Goal: Task Accomplishment & Management: Use online tool/utility

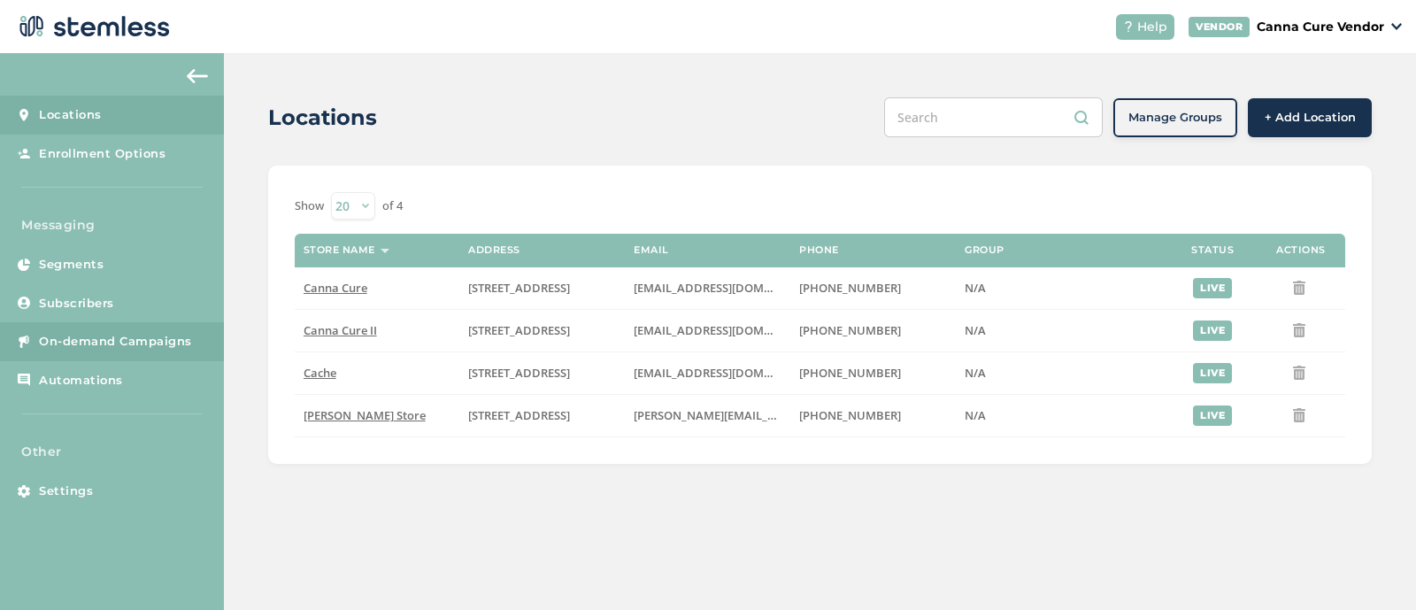
click at [114, 338] on span "On-demand Campaigns" at bounding box center [115, 342] width 153 height 18
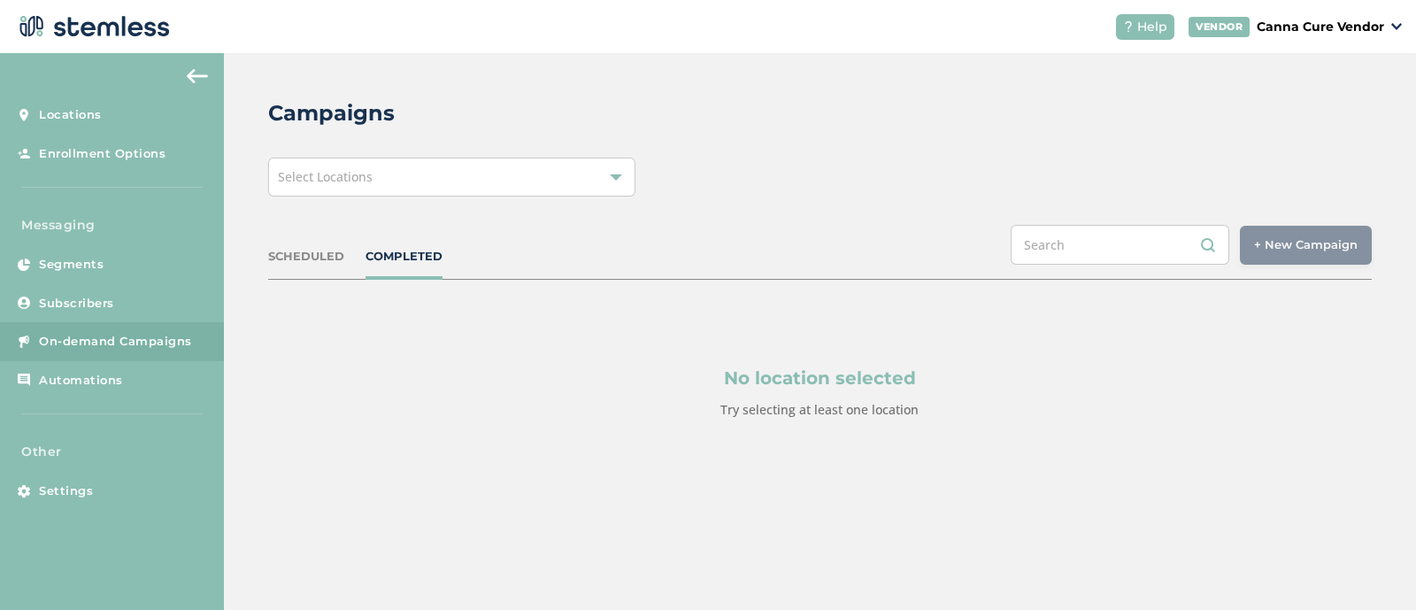
click at [462, 179] on div "Select Locations" at bounding box center [452, 177] width 368 height 39
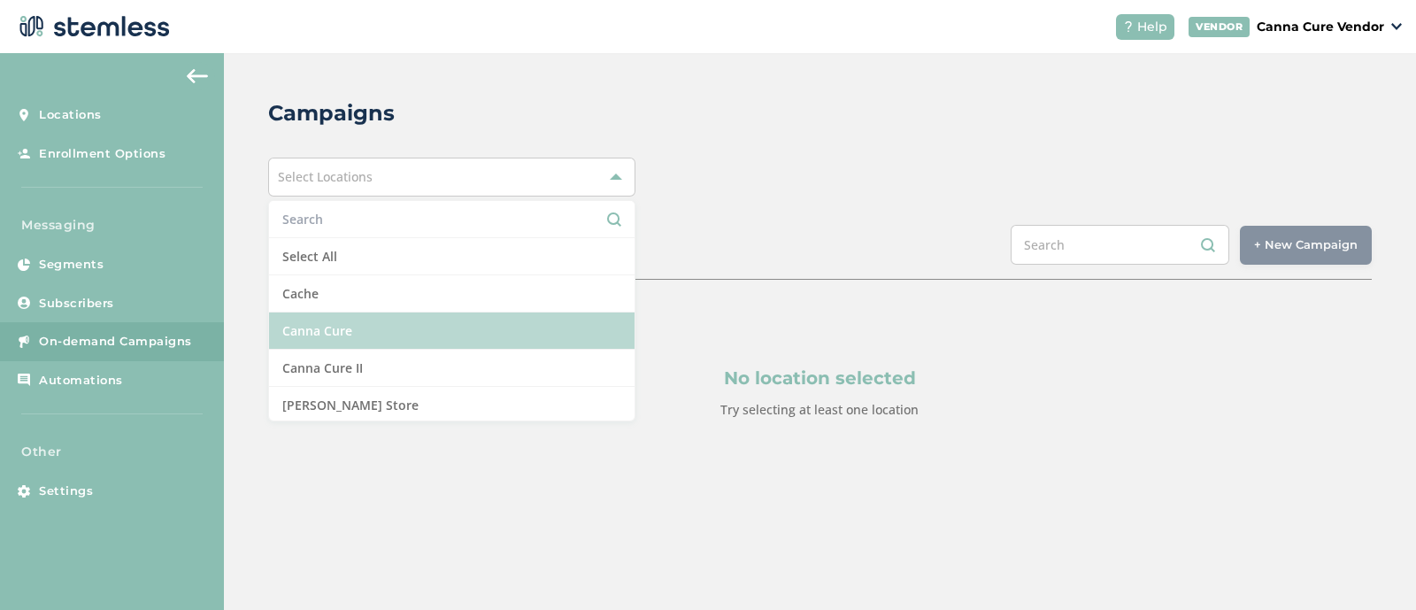
click at [362, 323] on li "Canna Cure" at bounding box center [452, 331] width 367 height 37
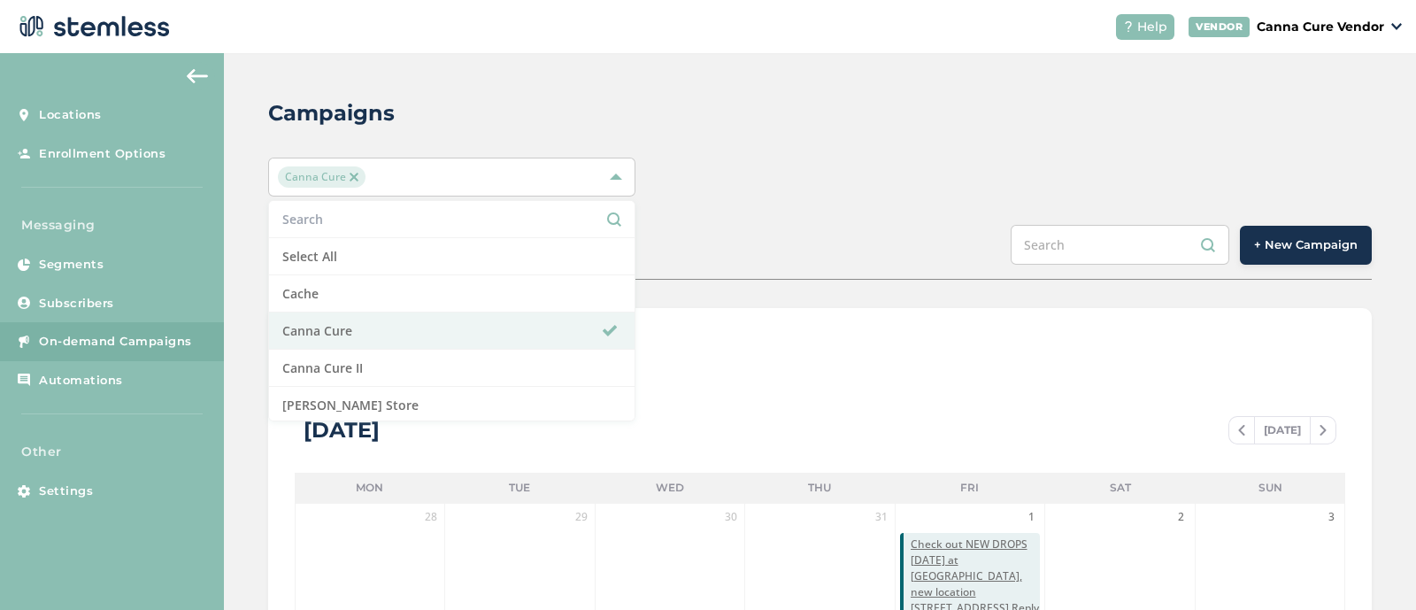
click at [1257, 249] on span "+ New Campaign" at bounding box center [1306, 245] width 104 height 18
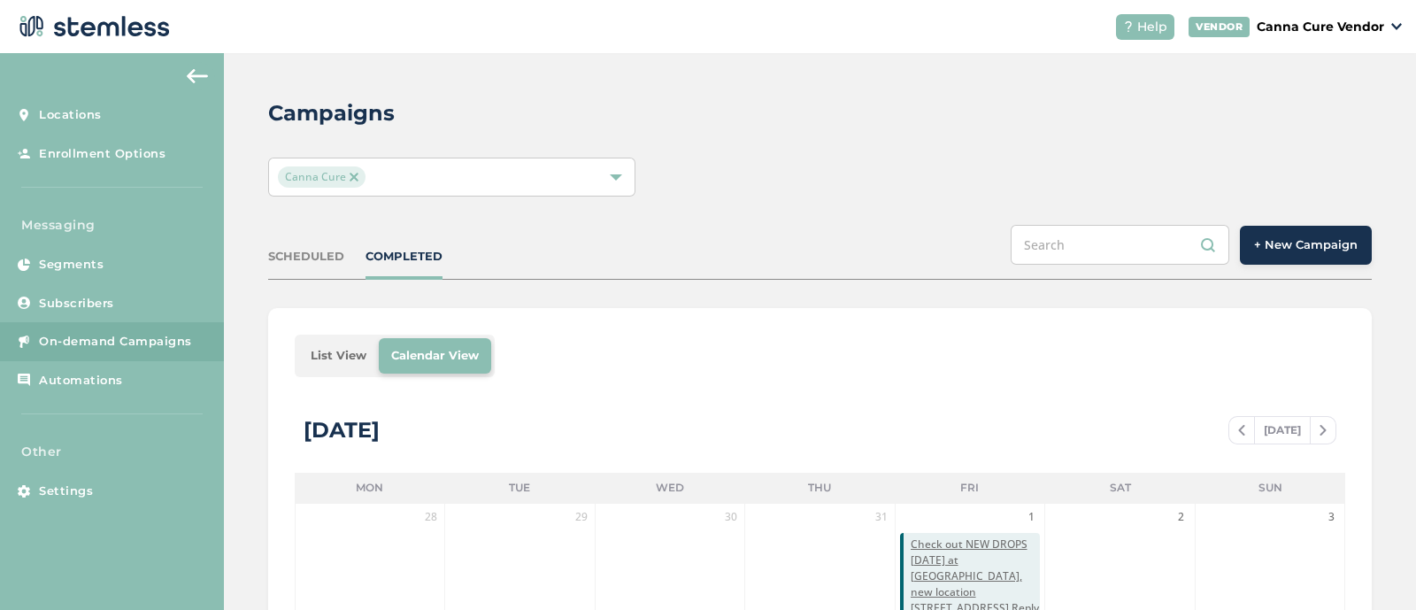
click at [1299, 245] on span "+ New Campaign" at bounding box center [1306, 245] width 104 height 18
click at [1300, 239] on span "+ New Campaign" at bounding box center [1306, 245] width 104 height 18
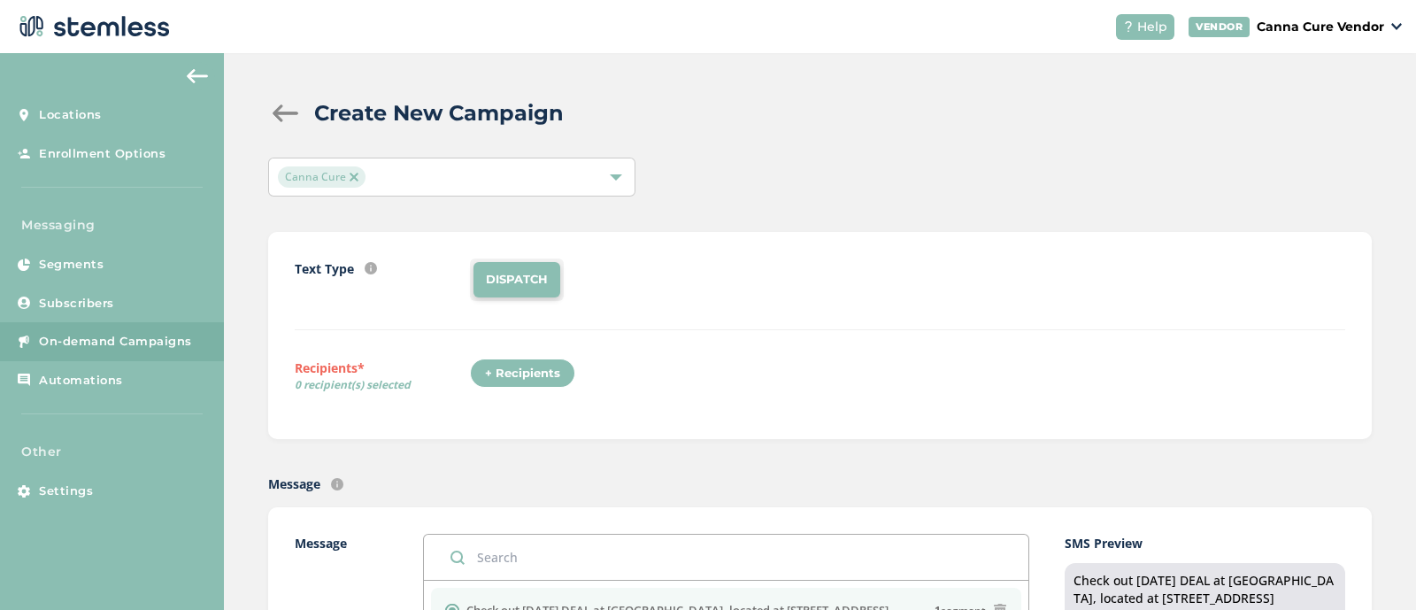
click at [540, 374] on div "+ Recipients" at bounding box center [522, 374] width 105 height 30
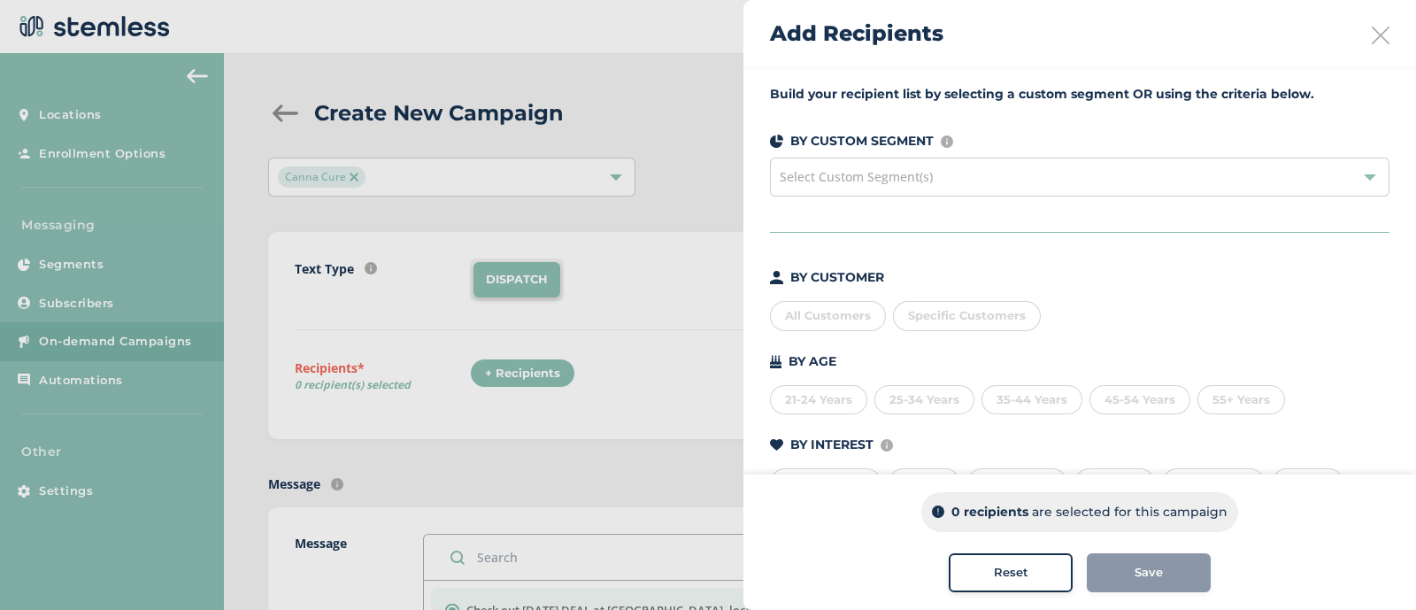
click at [910, 166] on div "Select Custom Segment(s)" at bounding box center [1080, 177] width 620 height 39
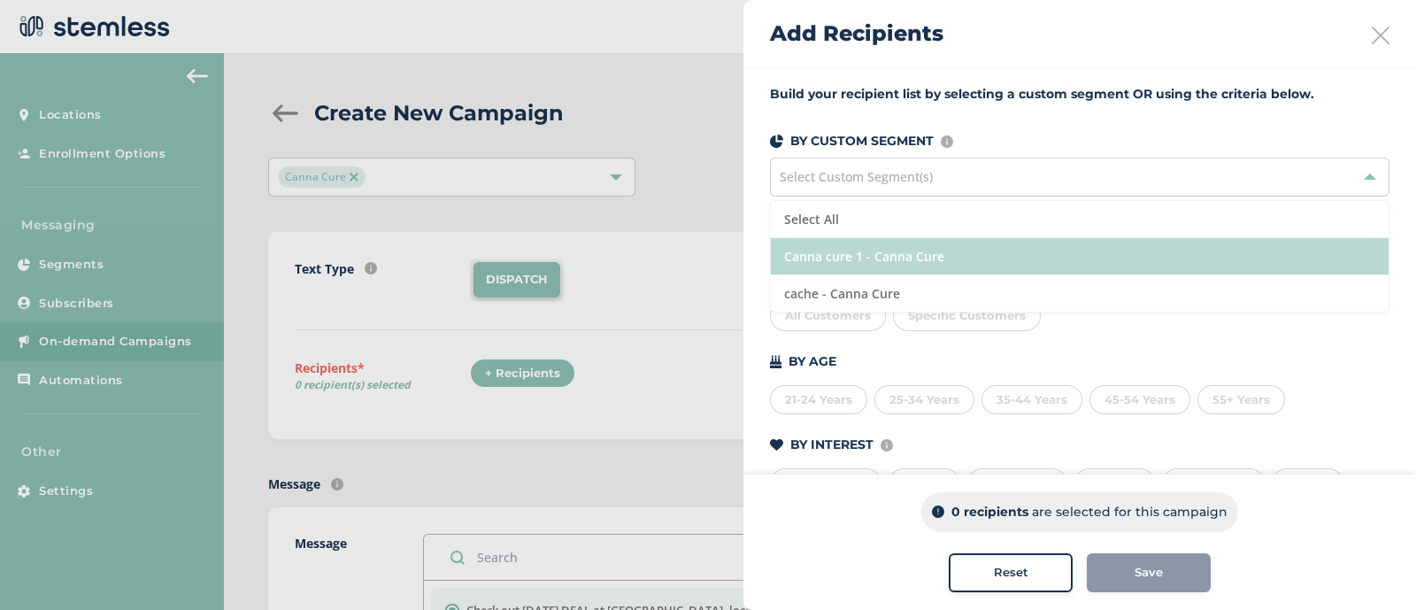
click at [837, 253] on li "Canna cure 1 - Canna Cure" at bounding box center [1080, 256] width 618 height 37
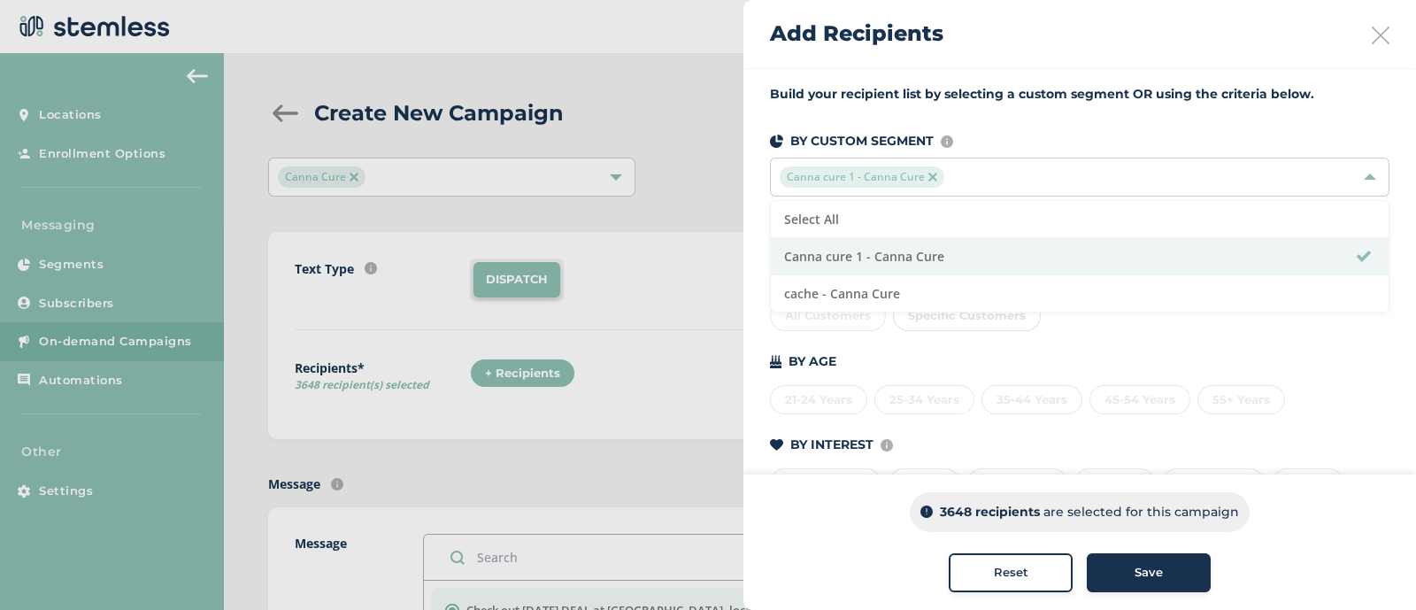
click at [1138, 567] on span "Save" at bounding box center [1149, 573] width 28 height 18
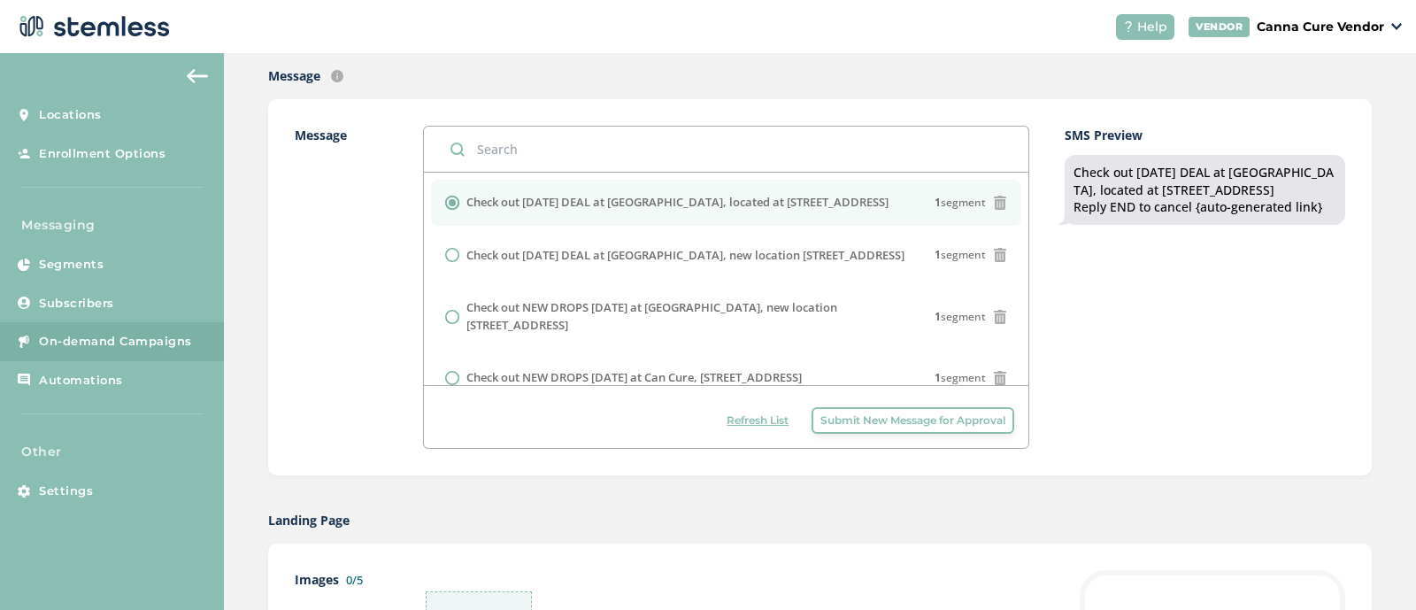
scroll to position [411, 0]
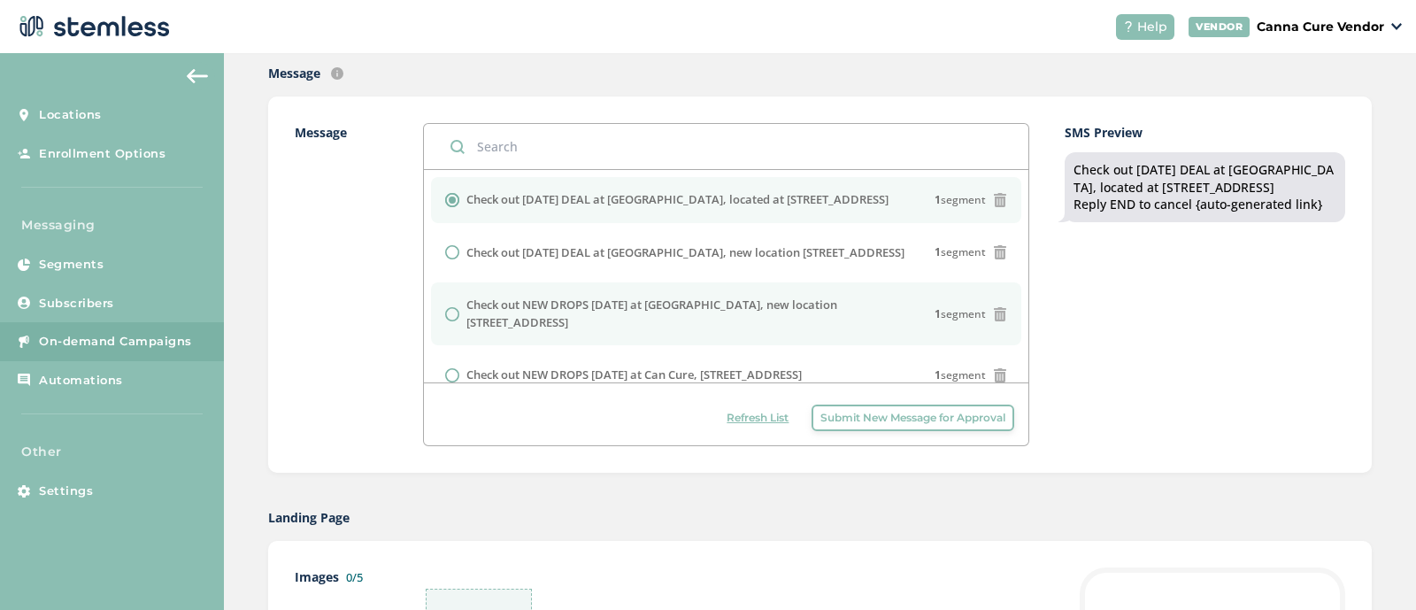
click at [451, 307] on input "radio" at bounding box center [452, 314] width 14 height 14
radio input "true"
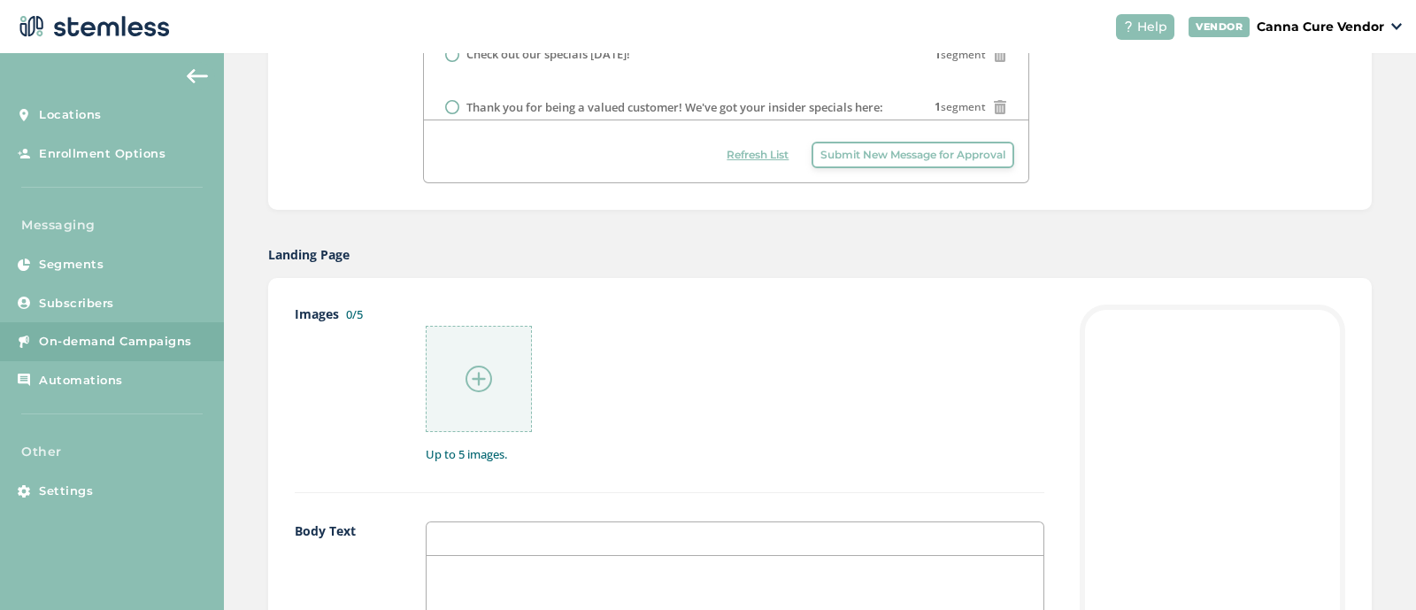
scroll to position [681, 0]
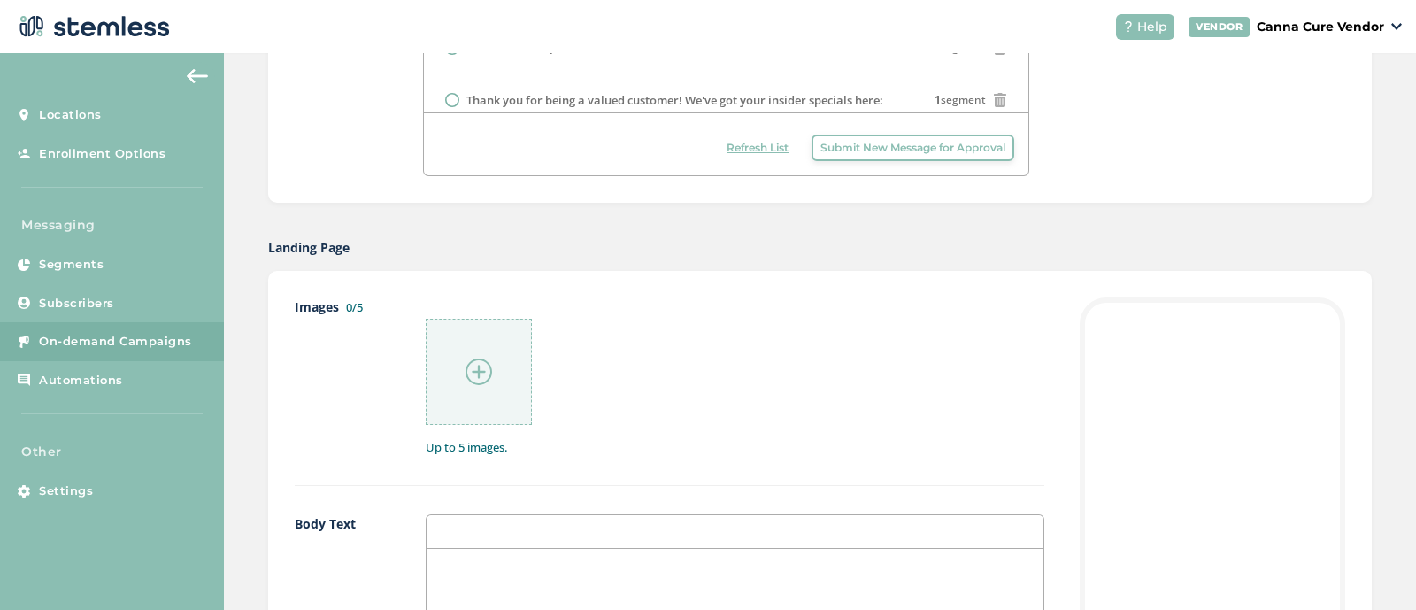
click at [467, 372] on img at bounding box center [479, 372] width 27 height 27
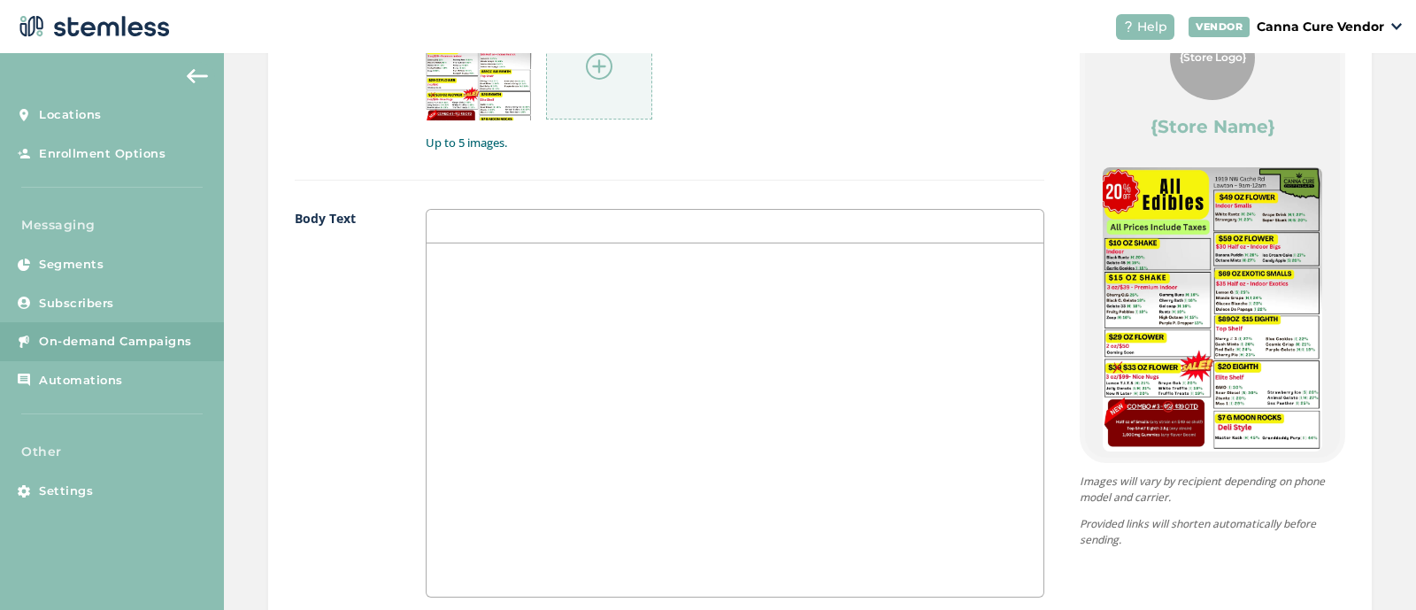
scroll to position [989, 0]
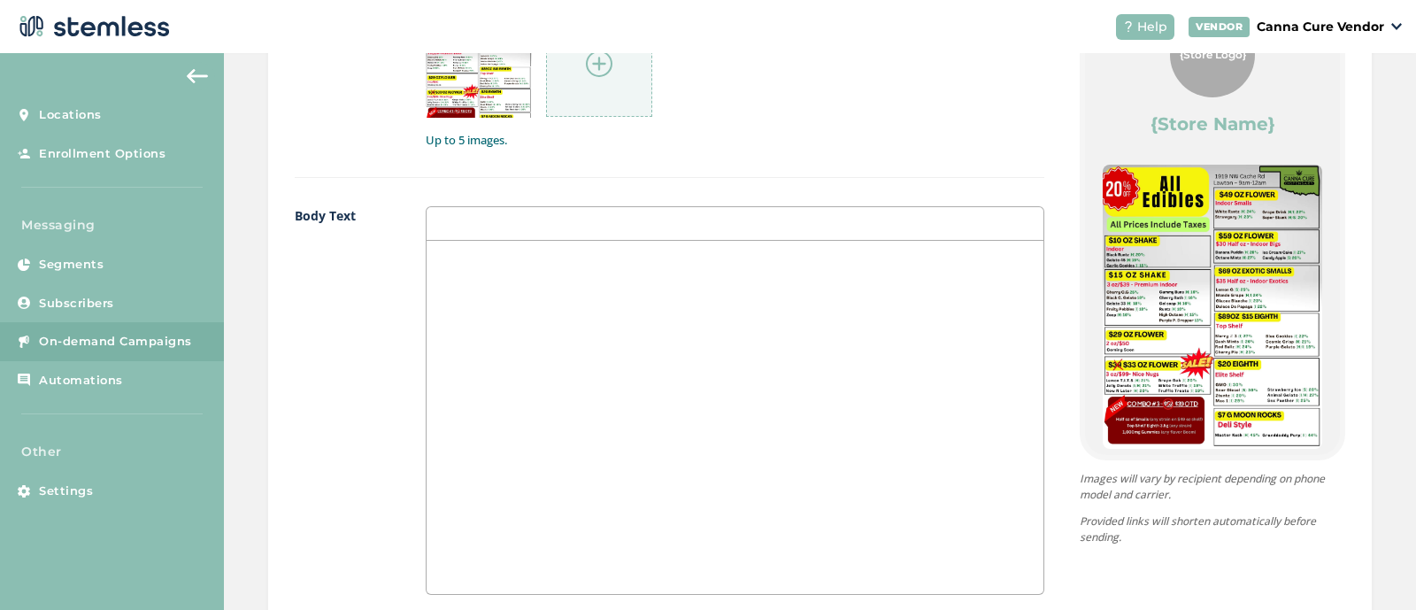
click at [878, 359] on div at bounding box center [735, 417] width 617 height 353
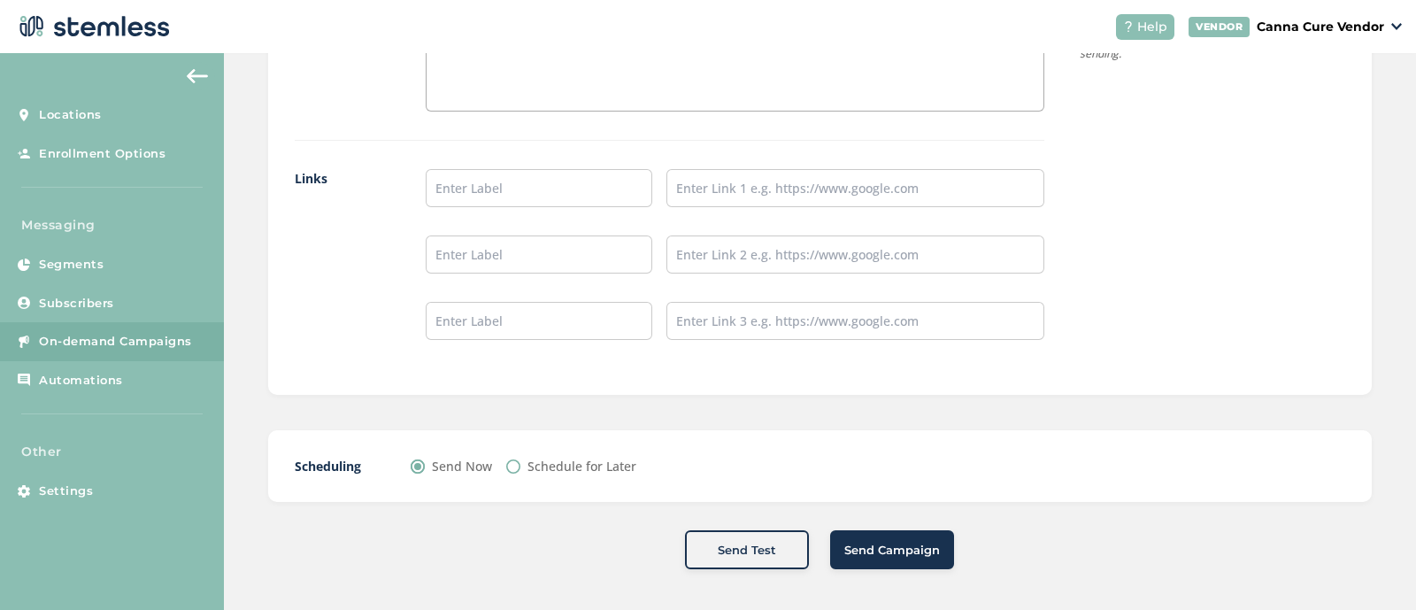
scroll to position [1471, 0]
click at [866, 556] on button "Send Campaign" at bounding box center [892, 550] width 124 height 39
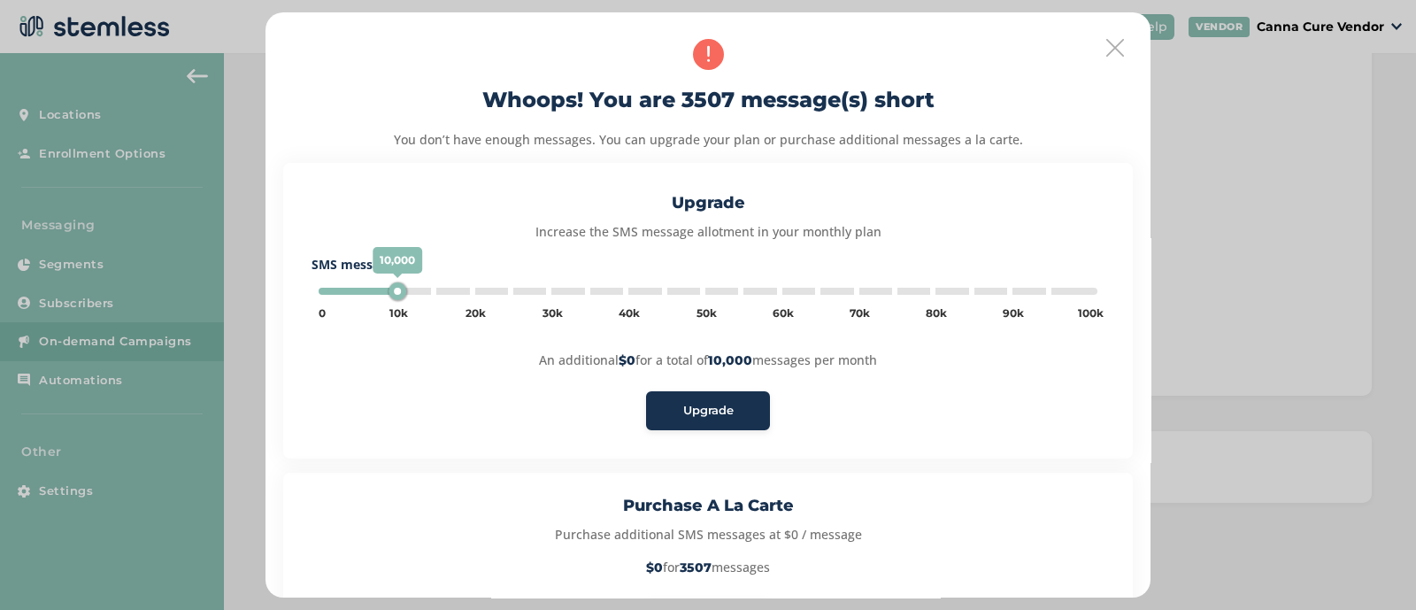
scroll to position [139, 0]
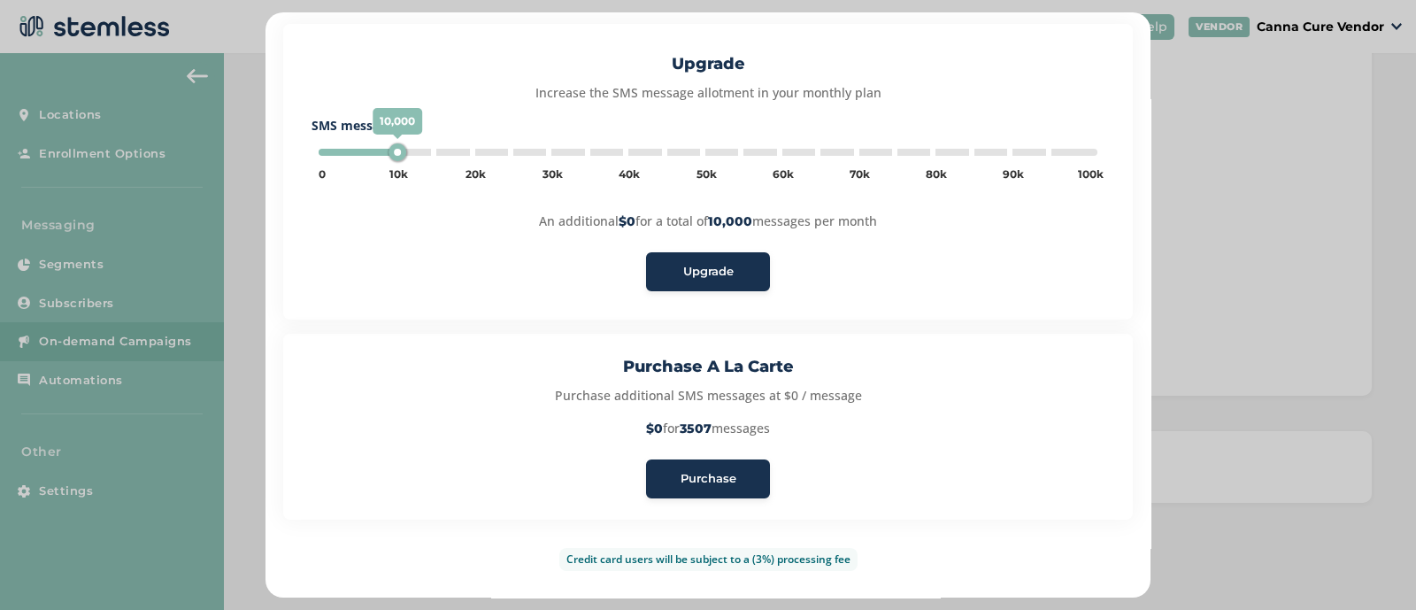
type input "5000"
click at [700, 479] on span "Purchase" at bounding box center [709, 479] width 56 height 18
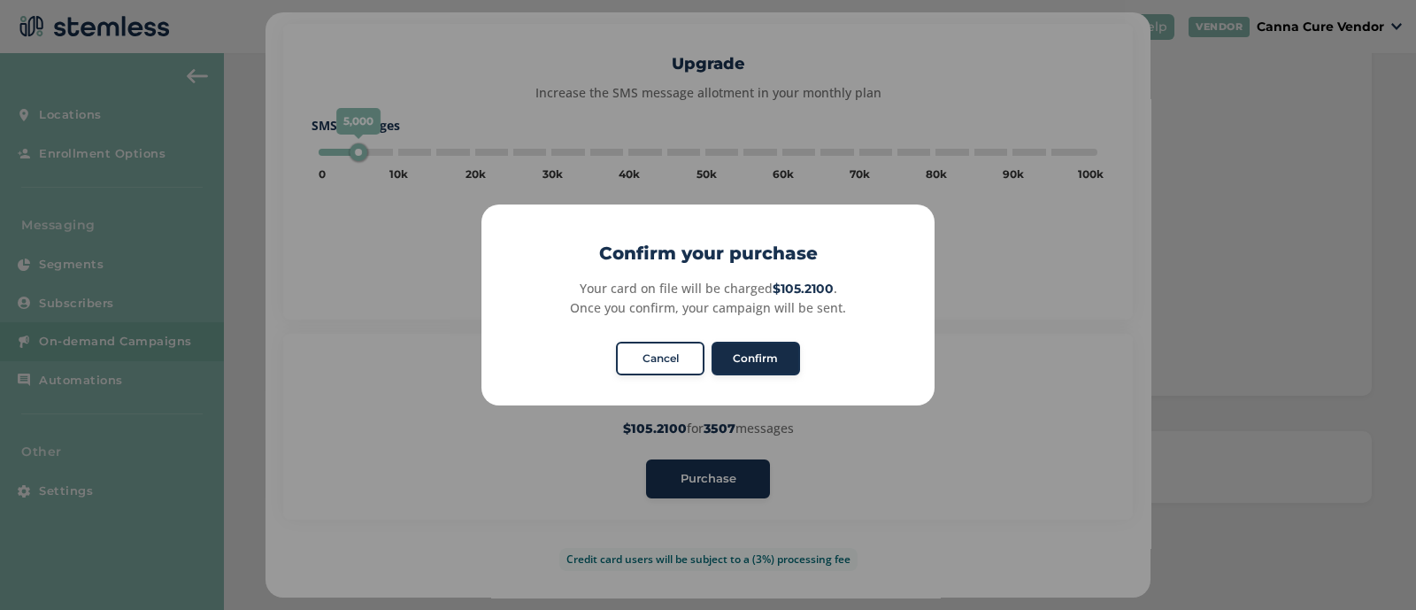
click at [756, 349] on button "Confirm" at bounding box center [756, 359] width 89 height 34
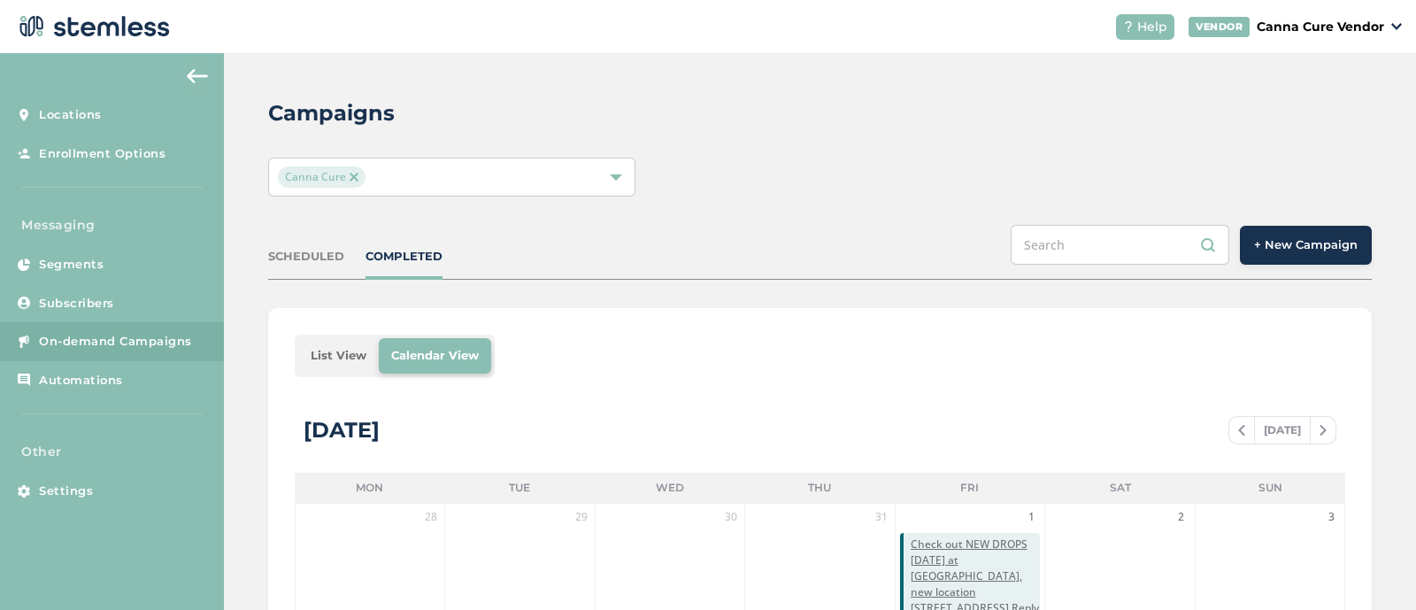
click at [350, 175] on img at bounding box center [354, 177] width 9 height 9
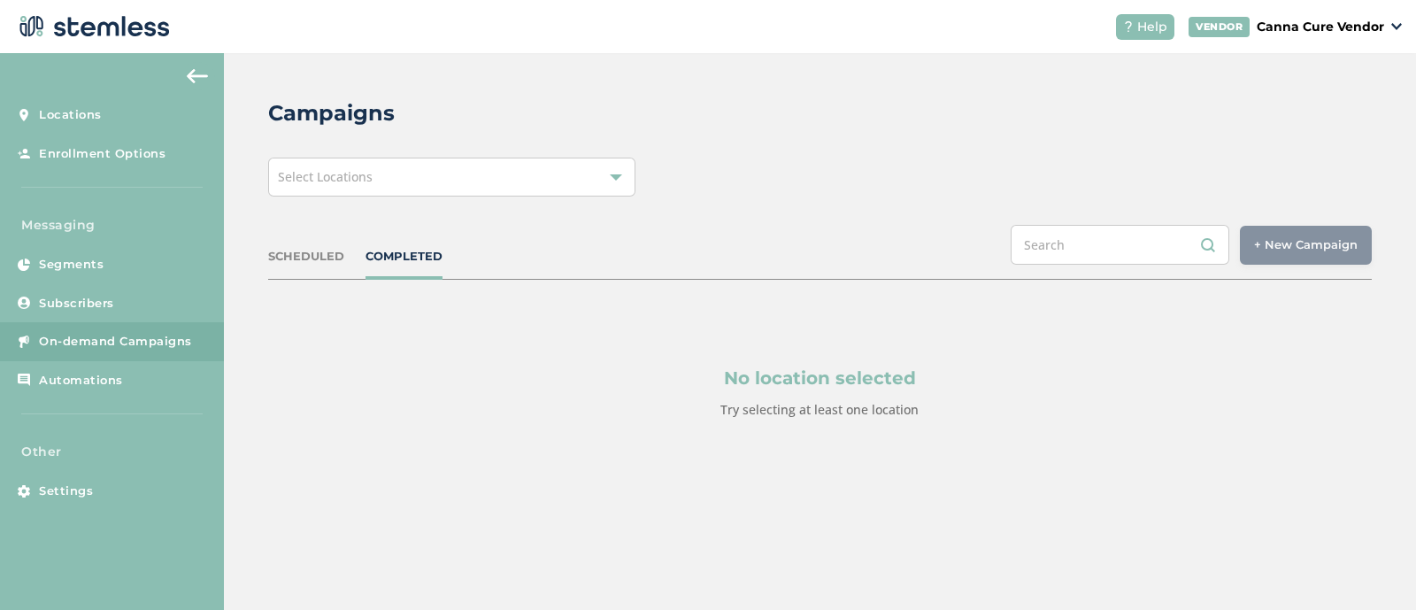
click at [370, 178] on span "Select Locations" at bounding box center [325, 176] width 95 height 17
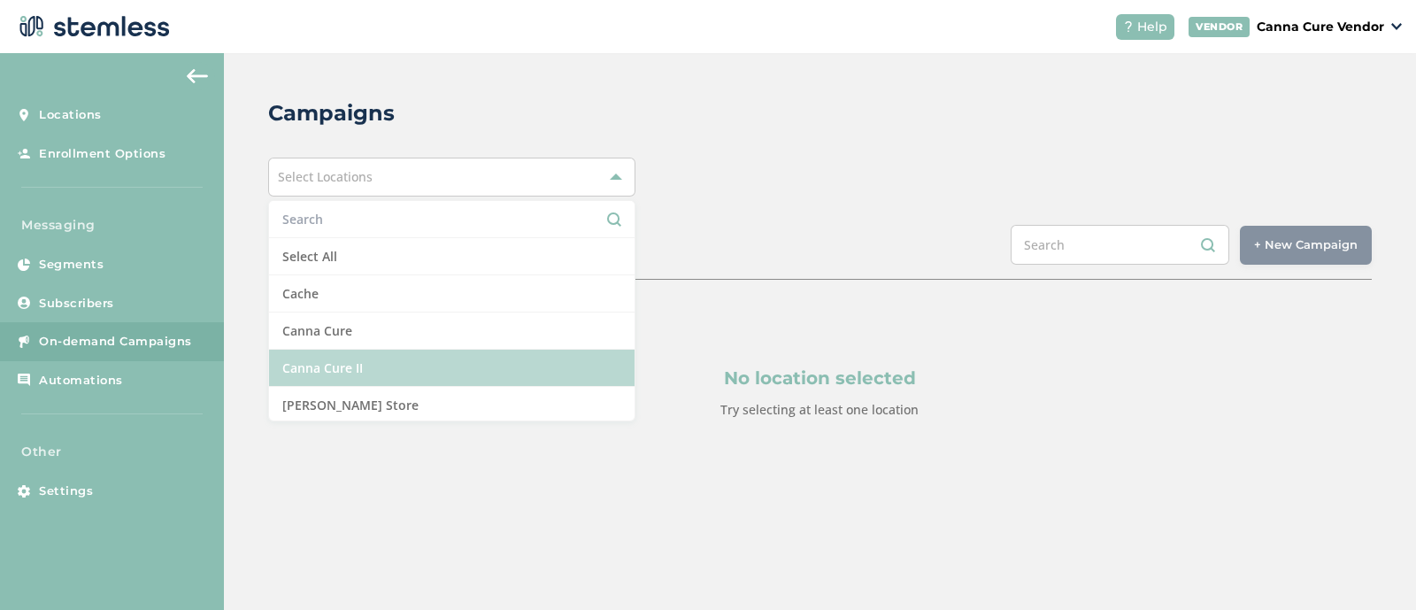
click at [316, 365] on li "Canna Cure II" at bounding box center [452, 368] width 367 height 37
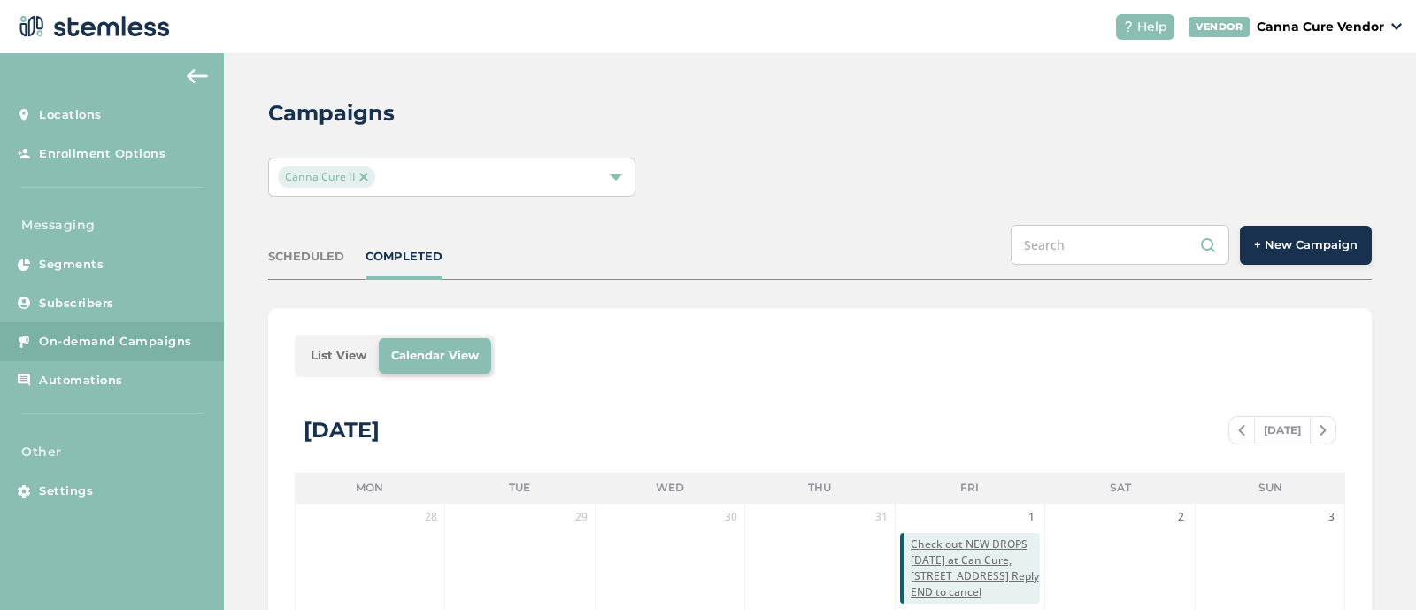
click at [1301, 251] on span "+ New Campaign" at bounding box center [1306, 245] width 104 height 18
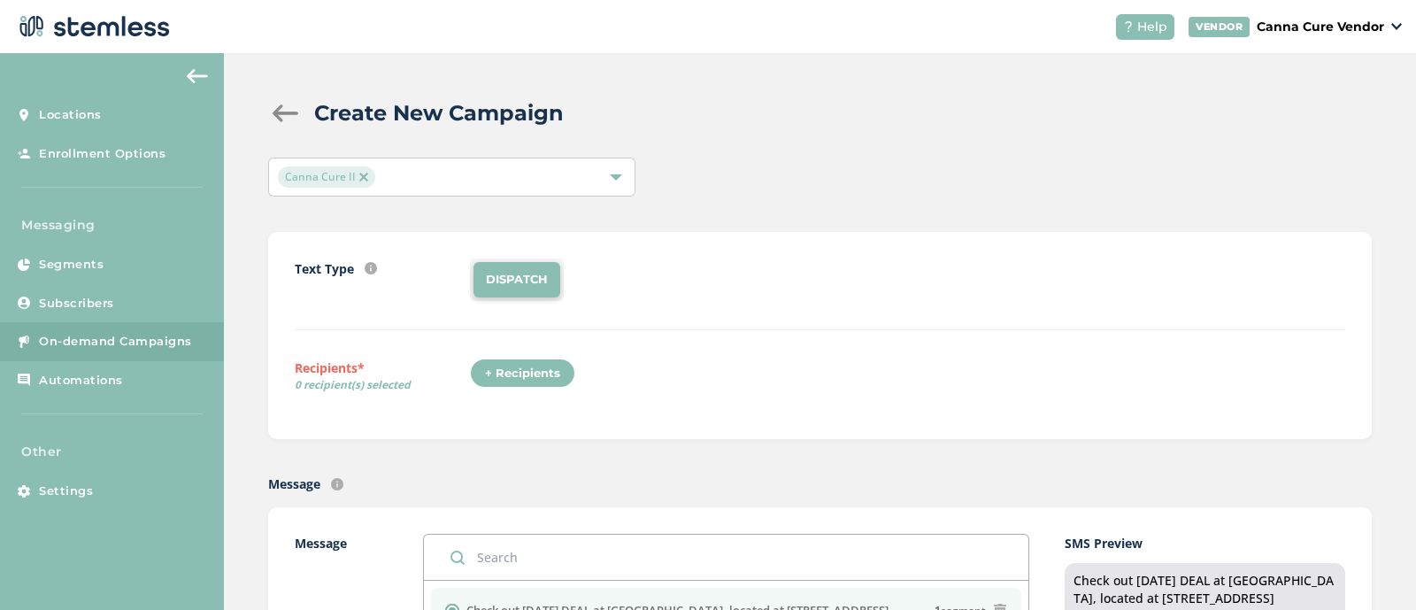
click at [540, 367] on div "+ Recipients" at bounding box center [522, 374] width 105 height 30
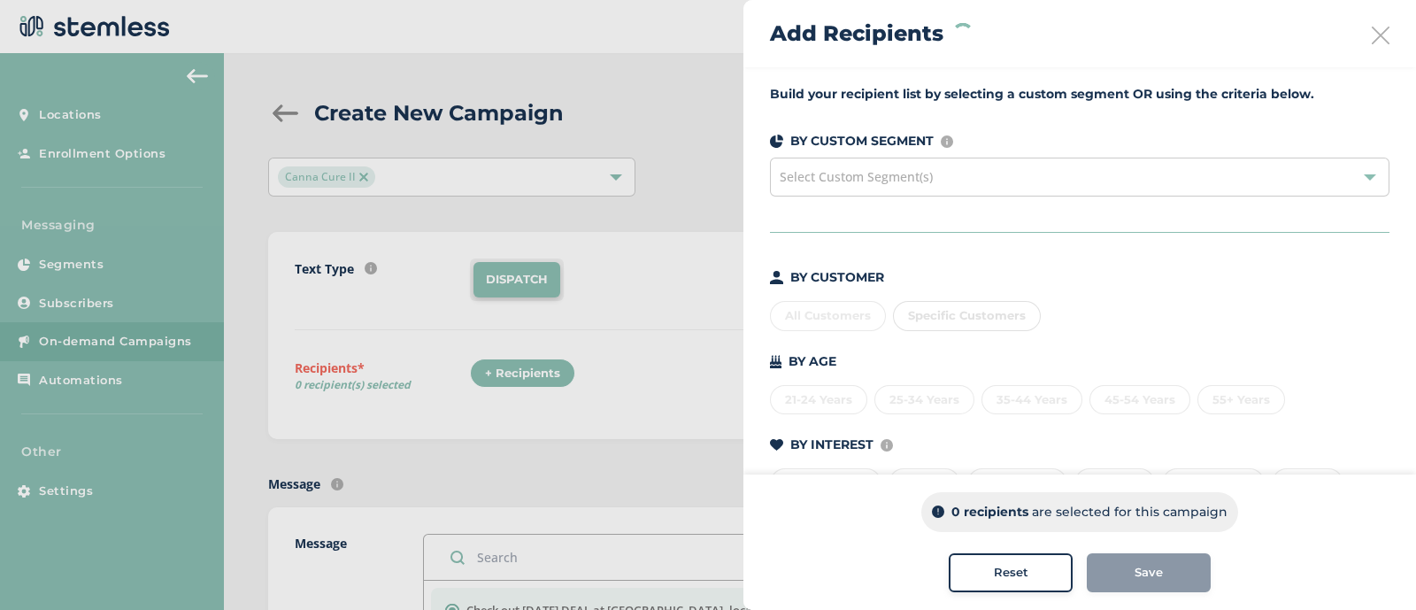
click at [933, 176] on div "Select Custom Segment(s)" at bounding box center [1080, 177] width 620 height 39
click at [823, 313] on div "All Customers" at bounding box center [828, 316] width 116 height 30
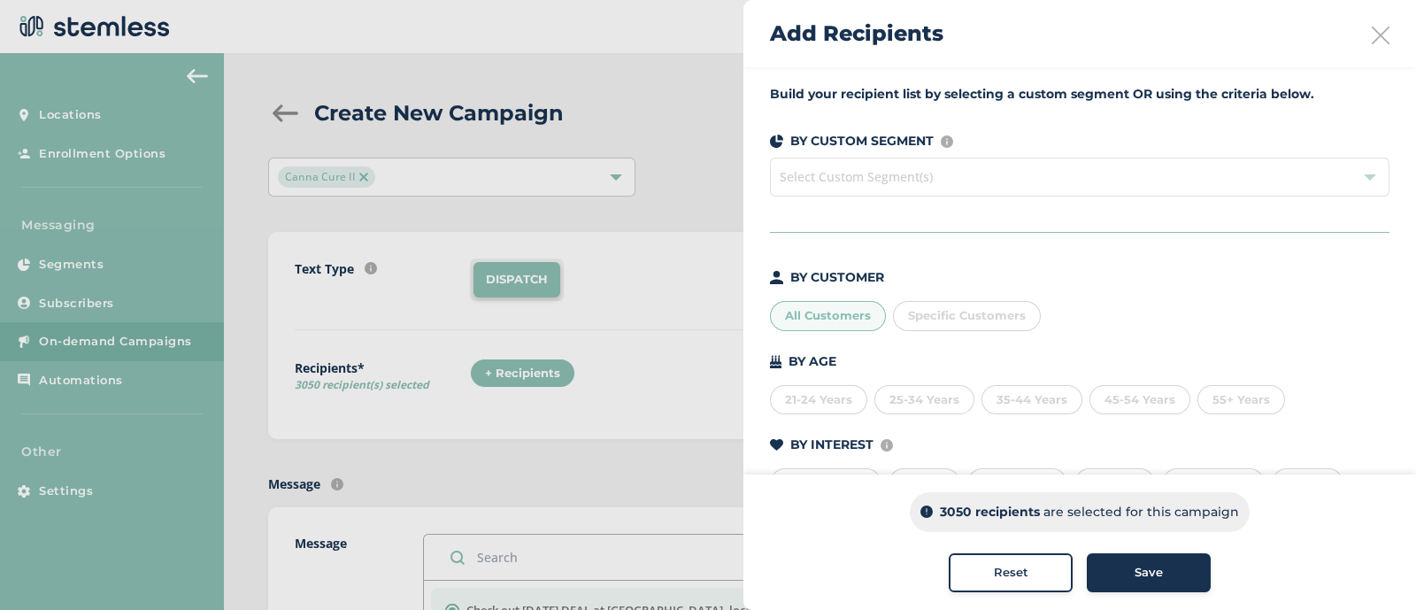
click at [977, 573] on div "Reset" at bounding box center [1011, 573] width 96 height 18
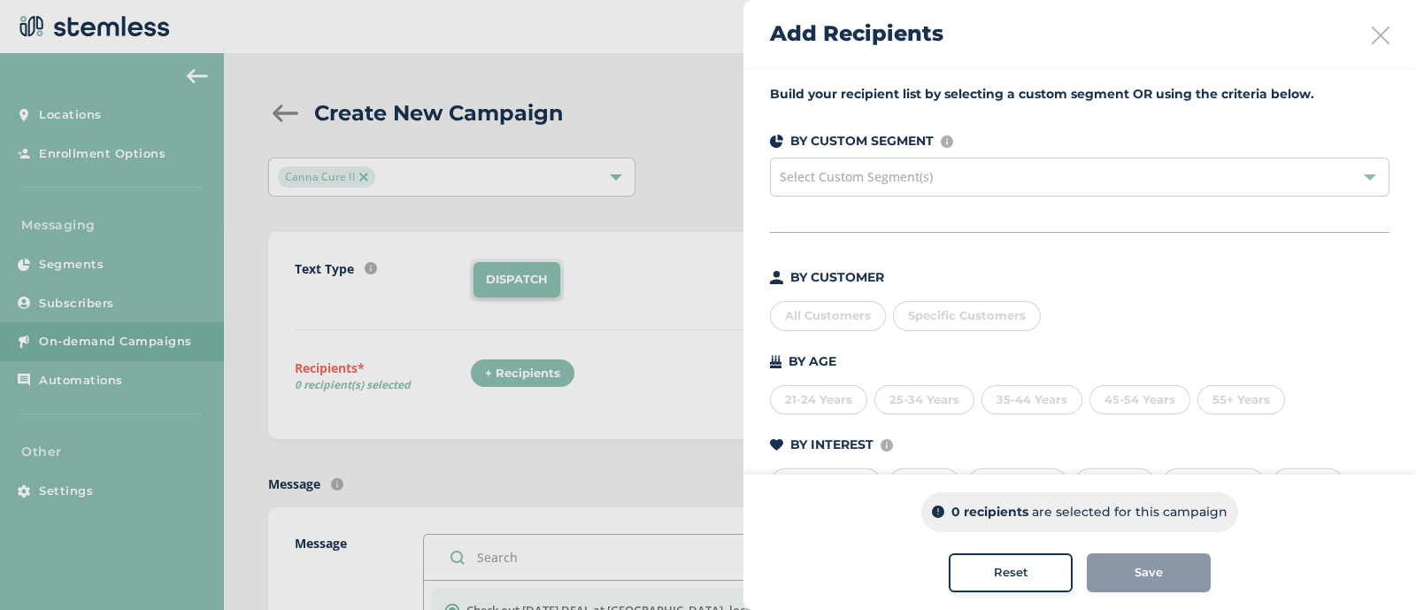
click at [807, 309] on div "All Customers" at bounding box center [828, 316] width 116 height 30
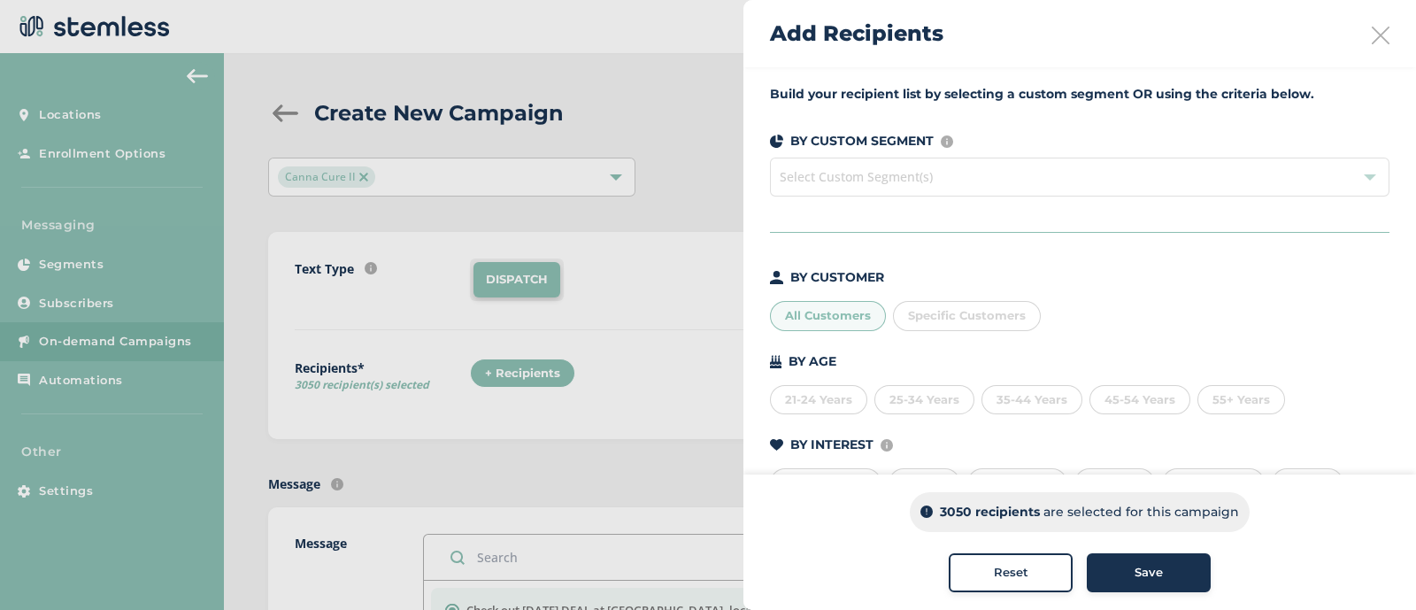
click at [1107, 575] on div "Save" at bounding box center [1149, 573] width 96 height 18
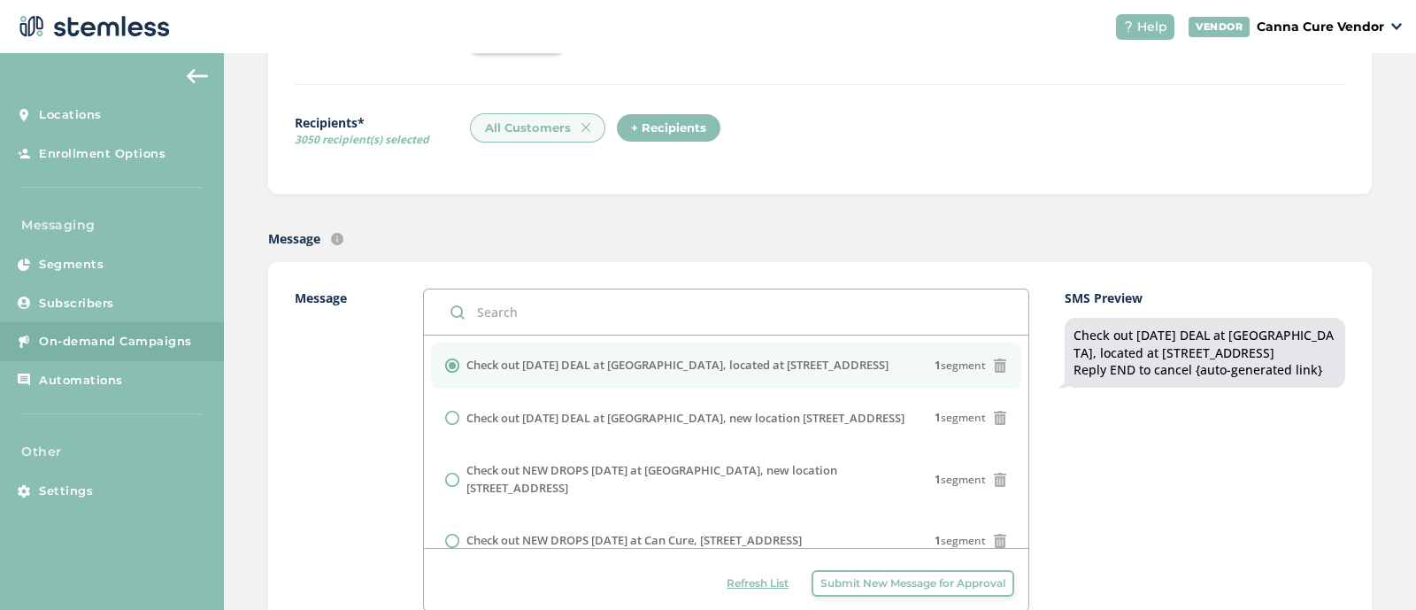
scroll to position [270, 0]
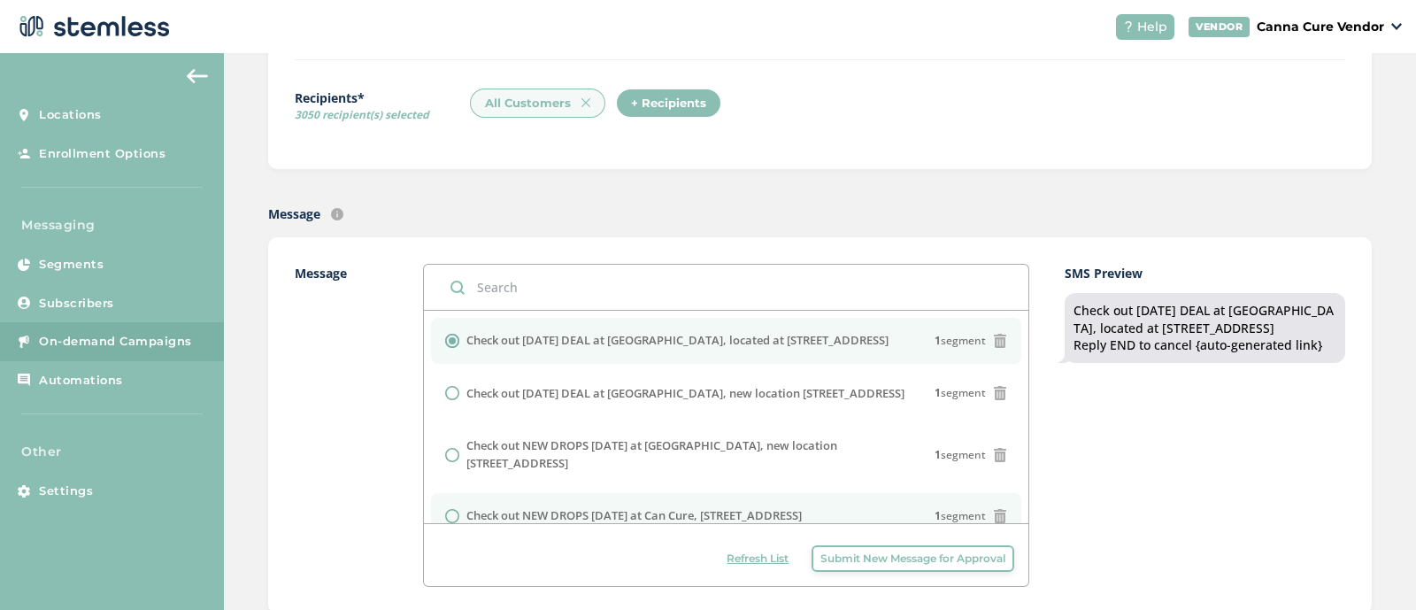
click at [456, 509] on input "radio" at bounding box center [452, 516] width 14 height 14
radio input "true"
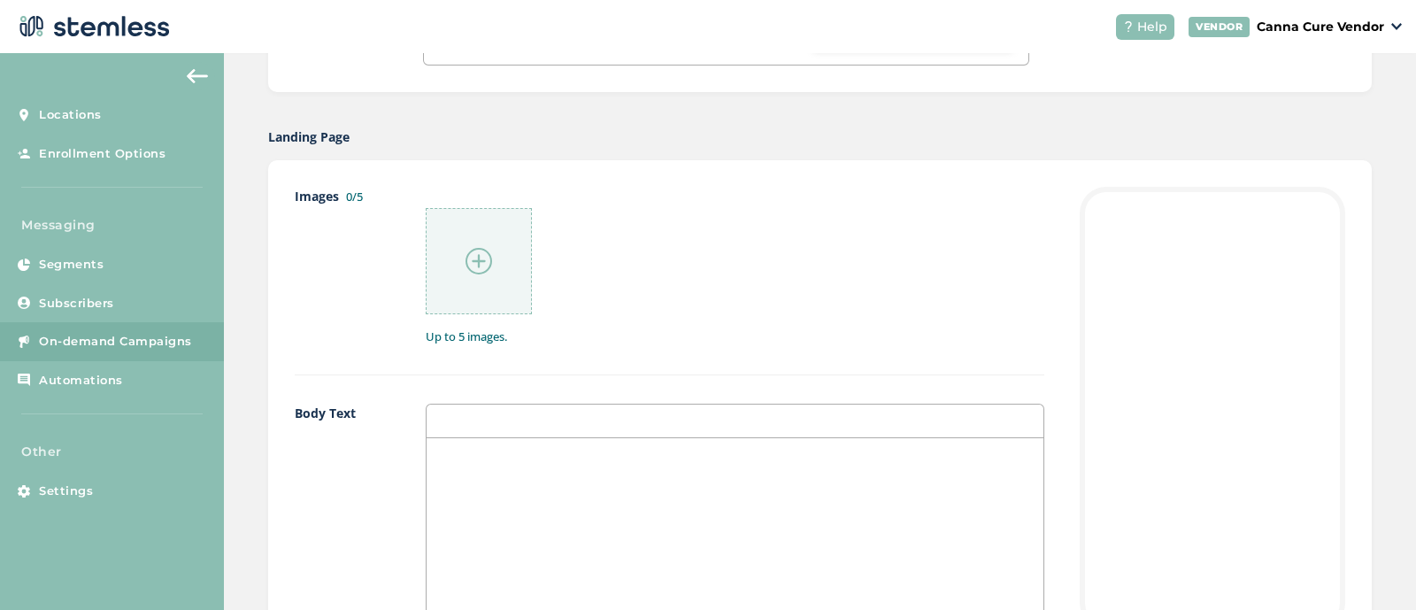
scroll to position [791, 0]
click at [469, 279] on div at bounding box center [479, 261] width 106 height 106
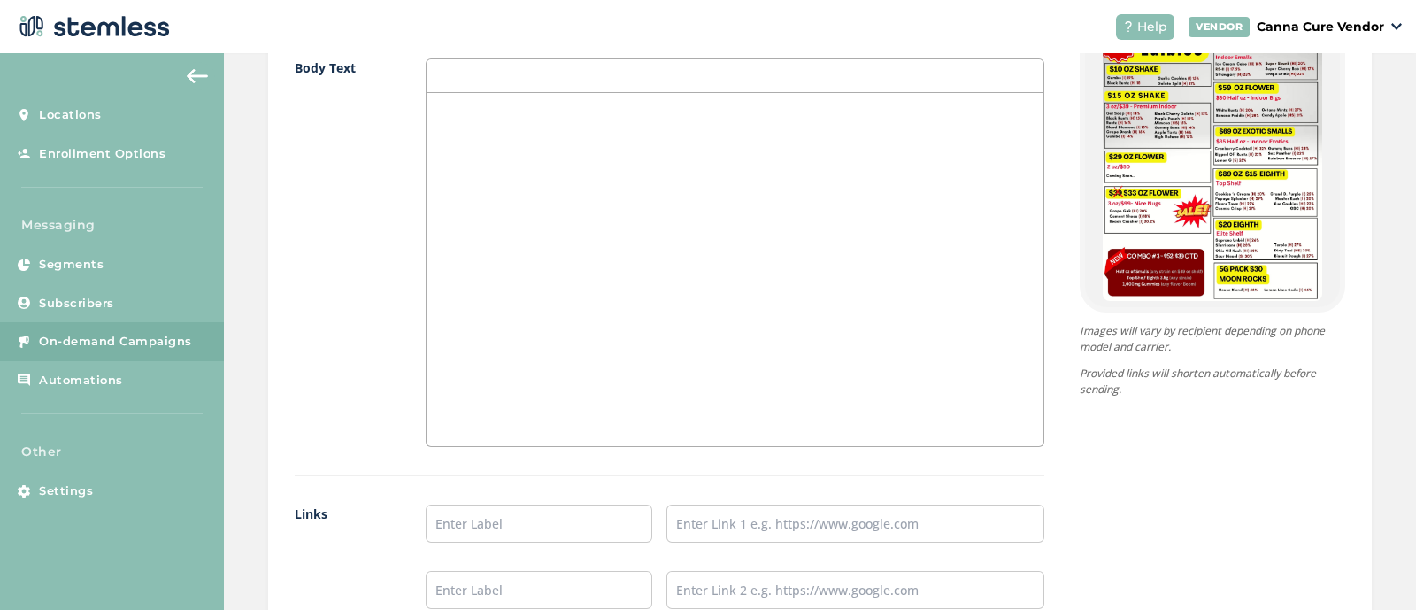
scroll to position [1135, 0]
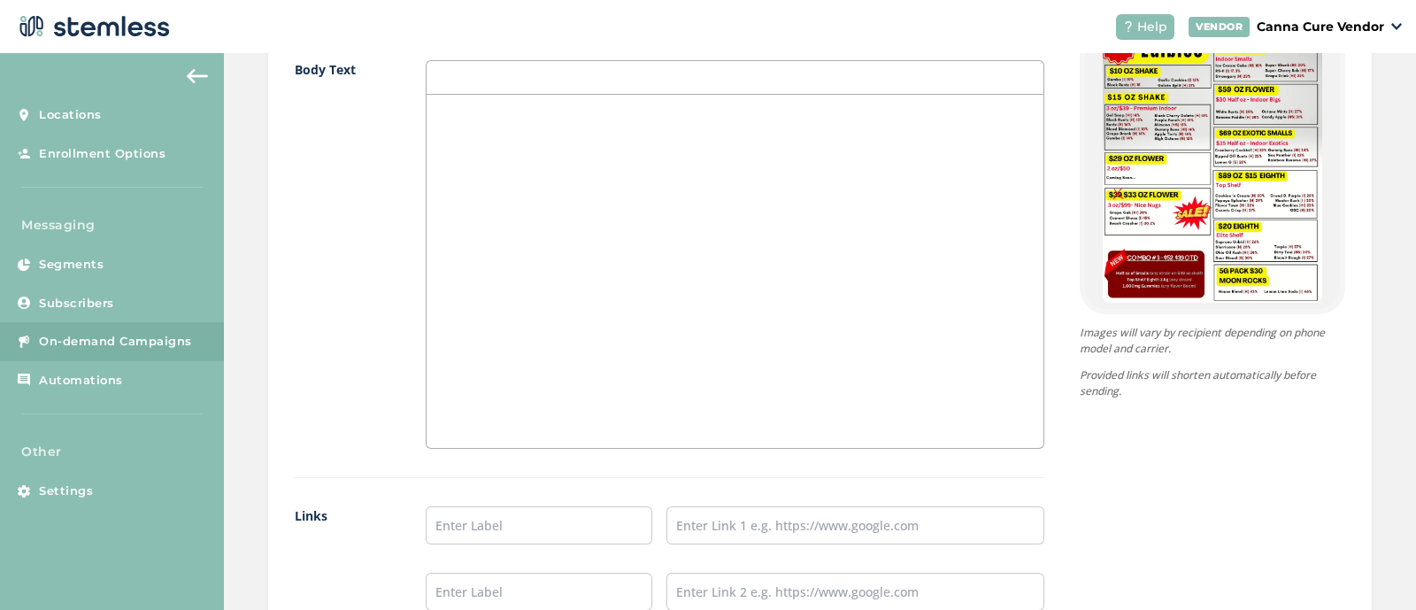
click at [644, 189] on div at bounding box center [735, 271] width 617 height 353
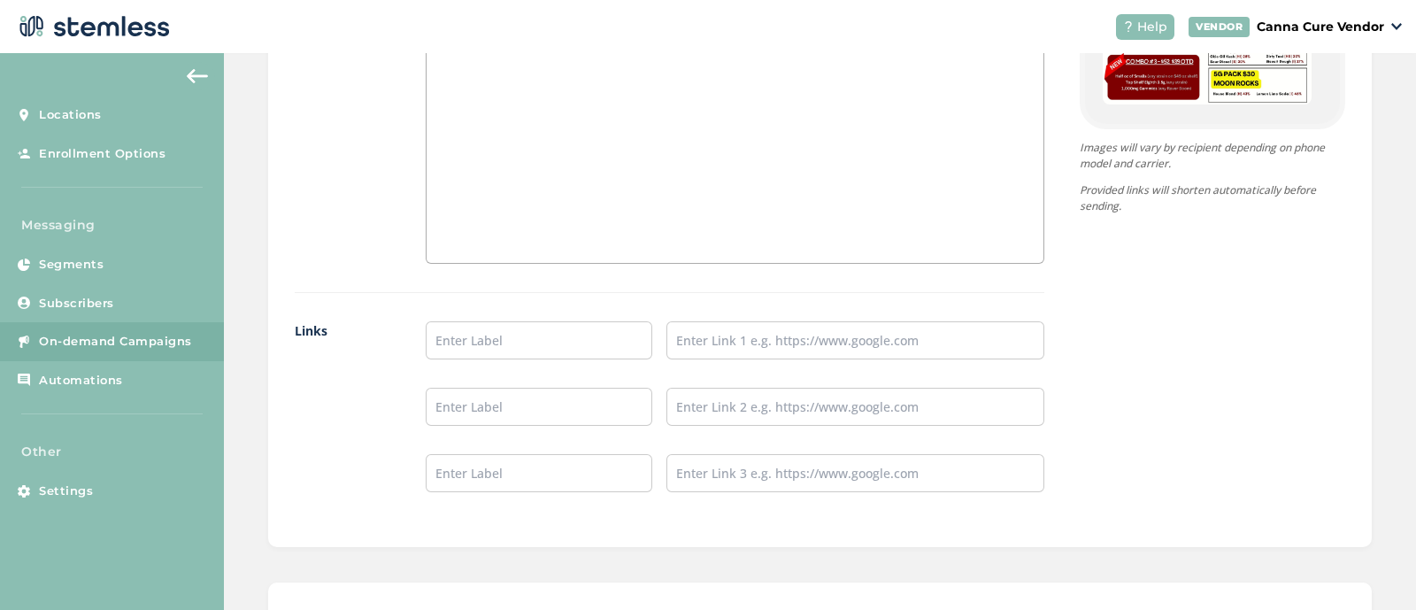
scroll to position [1472, 0]
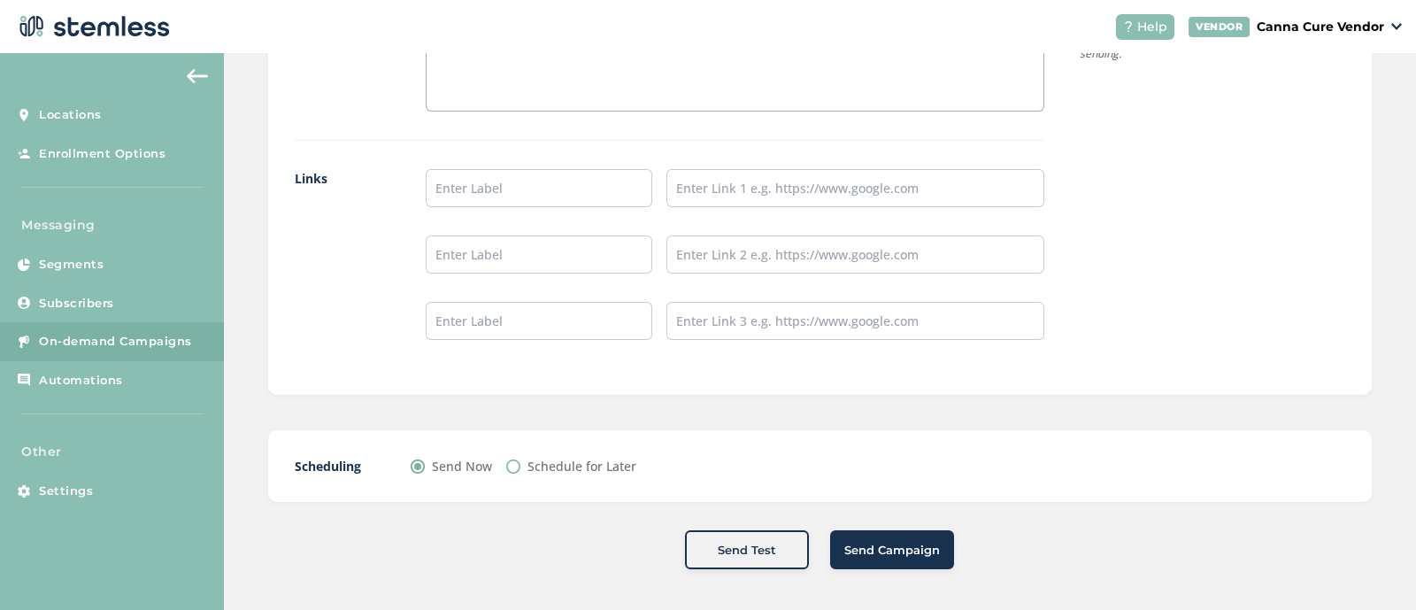
click at [912, 542] on span "Send Campaign" at bounding box center [893, 551] width 96 height 18
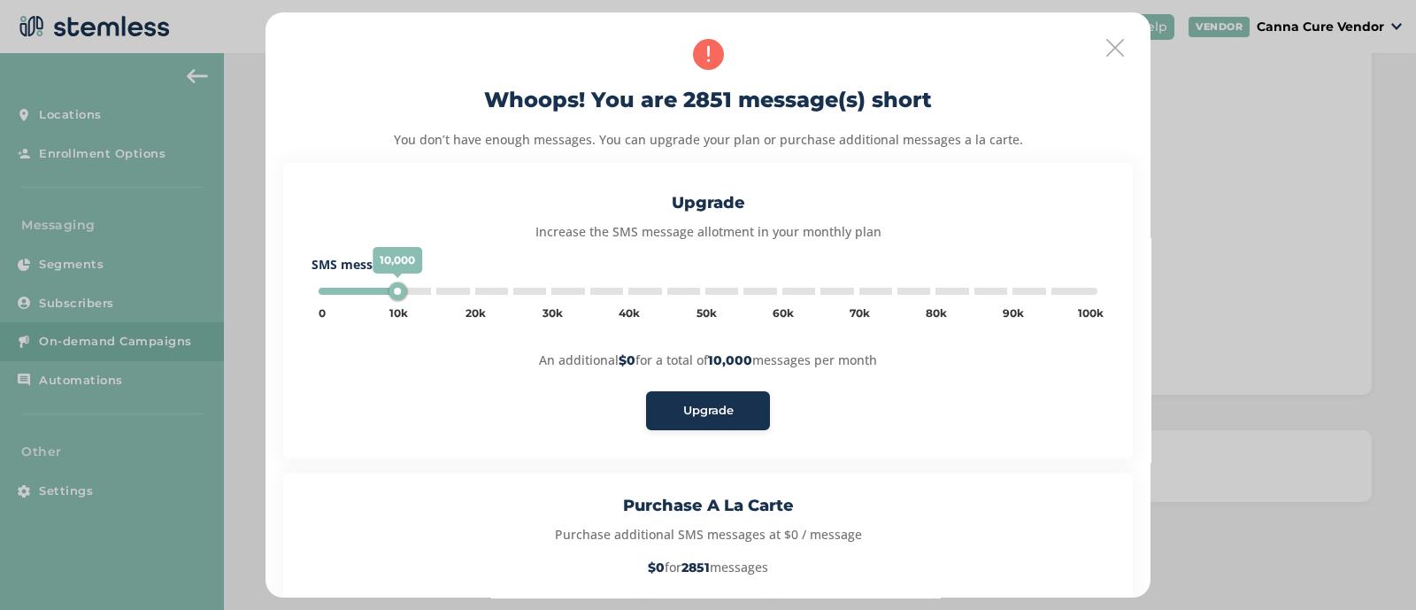
type input "5000"
click at [700, 406] on span "Upgrade" at bounding box center [708, 411] width 50 height 18
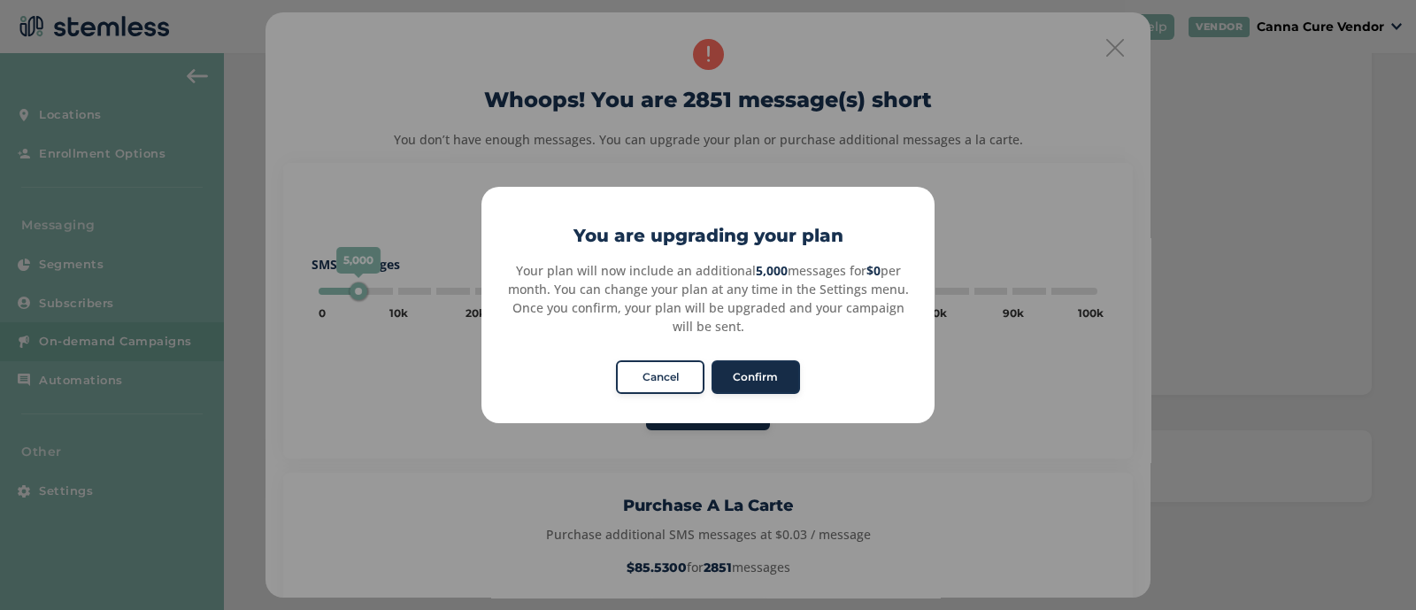
click at [780, 371] on button "Confirm" at bounding box center [756, 377] width 89 height 34
